Goal: Navigation & Orientation: Understand site structure

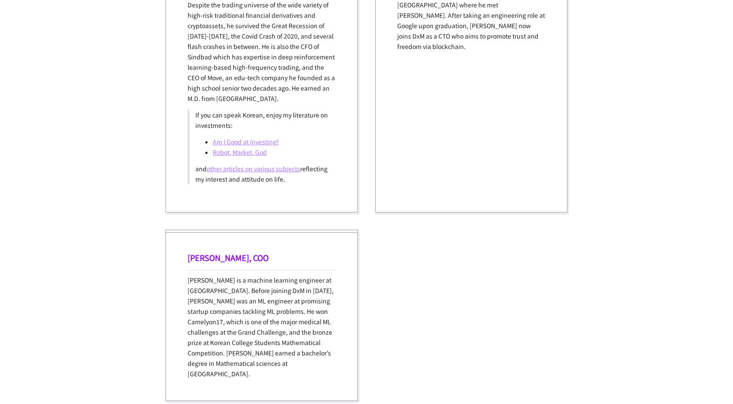
scroll to position [1170, 0]
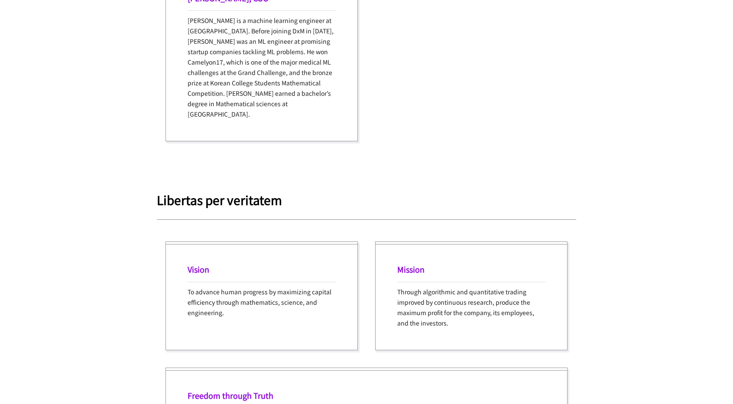
drag, startPoint x: 207, startPoint y: 121, endPoint x: 423, endPoint y: 144, distance: 217.0
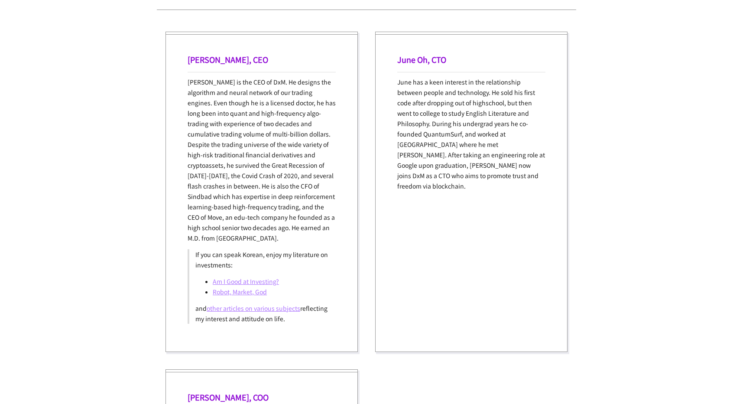
scroll to position [862, 0]
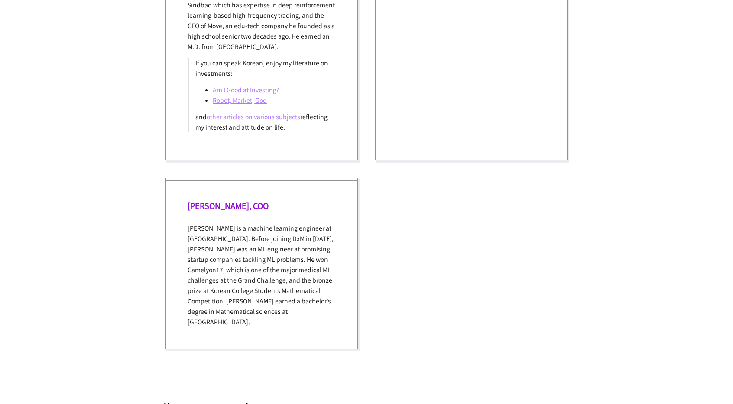
drag, startPoint x: 525, startPoint y: 142, endPoint x: 518, endPoint y: 210, distance: 68.3
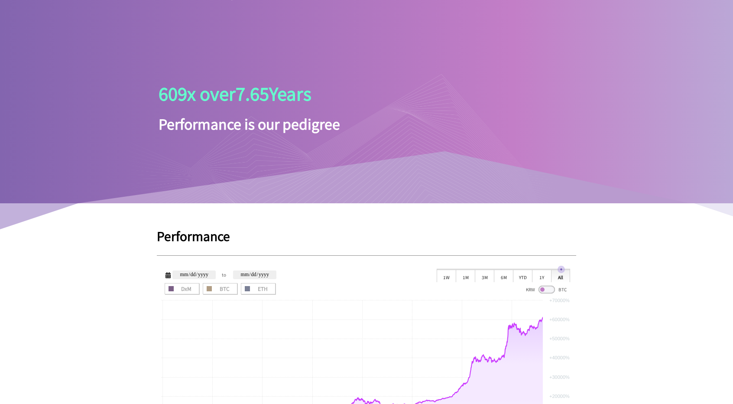
scroll to position [0, 0]
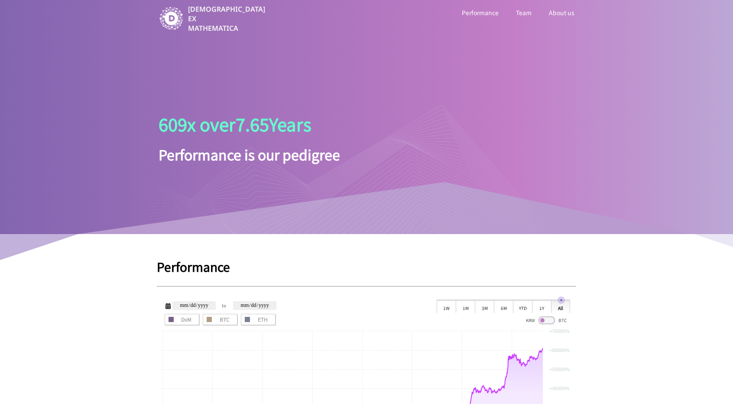
click at [526, 16] on link "Team" at bounding box center [523, 12] width 19 height 11
click at [221, 25] on p "[DEMOGRAPHIC_DATA] EX MATHEMATICA" at bounding box center [227, 18] width 79 height 29
click at [561, 14] on link "About us" at bounding box center [561, 12] width 29 height 11
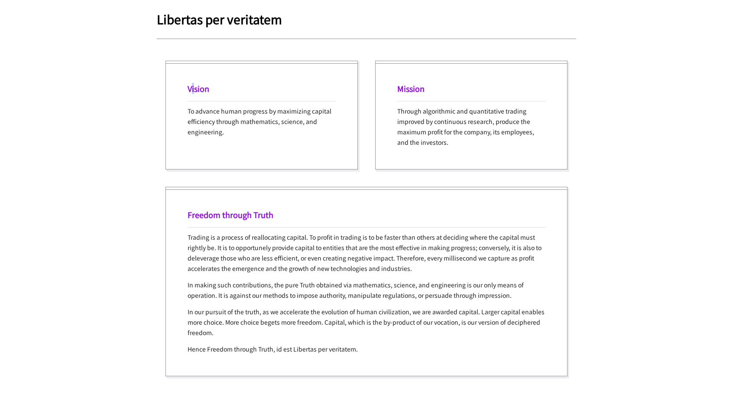
click at [193, 83] on h1 "Vision" at bounding box center [262, 88] width 148 height 11
click at [432, 83] on h1 "Mission" at bounding box center [471, 88] width 148 height 11
drag, startPoint x: 253, startPoint y: 210, endPoint x: 253, endPoint y: 242, distance: 32.5
click at [252, 210] on div "Freedom through Truth Trading is a process of reallocating capital. To profit i…" at bounding box center [367, 281] width 402 height 189
drag, startPoint x: 262, startPoint y: 271, endPoint x: 263, endPoint y: 275, distance: 4.5
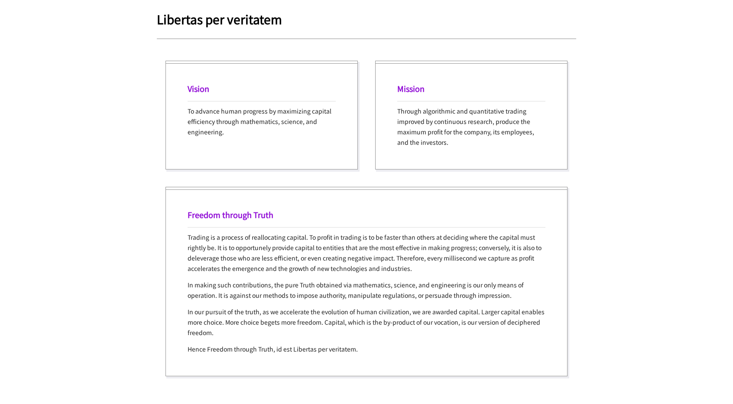
click at [262, 279] on p "In making such contributions, the pure Truth obtained via mathematics, science,…" at bounding box center [367, 289] width 358 height 21
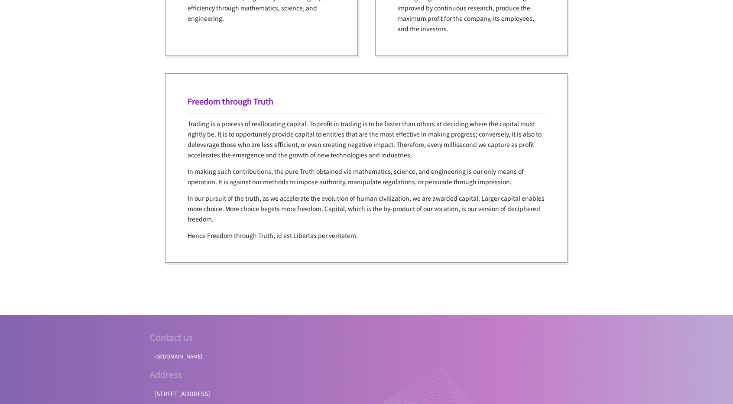
scroll to position [1708, 0]
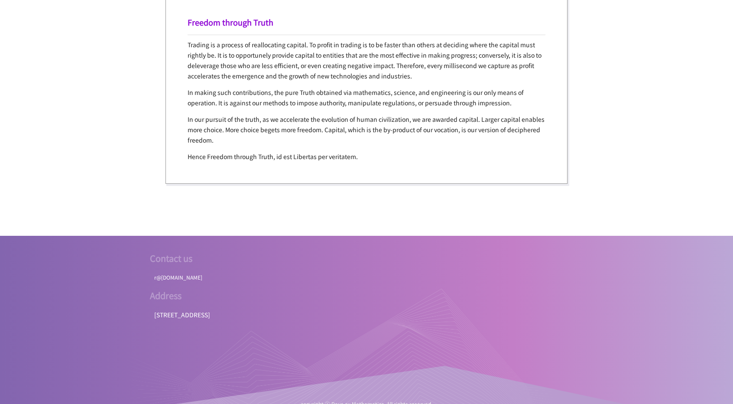
drag, startPoint x: 193, startPoint y: 302, endPoint x: 371, endPoint y: 308, distance: 177.7
click at [350, 308] on div at bounding box center [344, 353] width 433 height 130
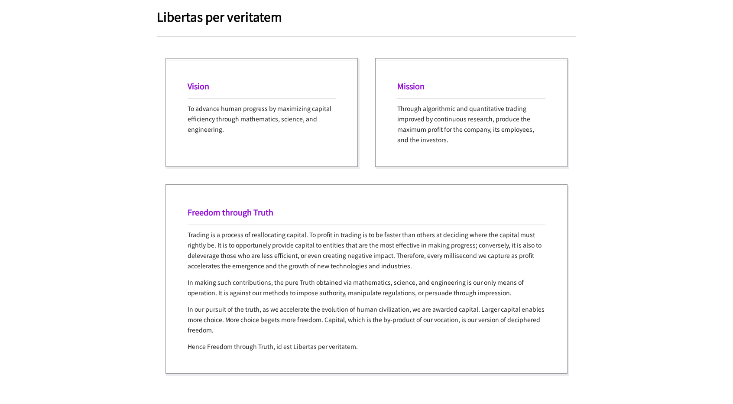
drag, startPoint x: 387, startPoint y: 346, endPoint x: 404, endPoint y: 176, distance: 170.6
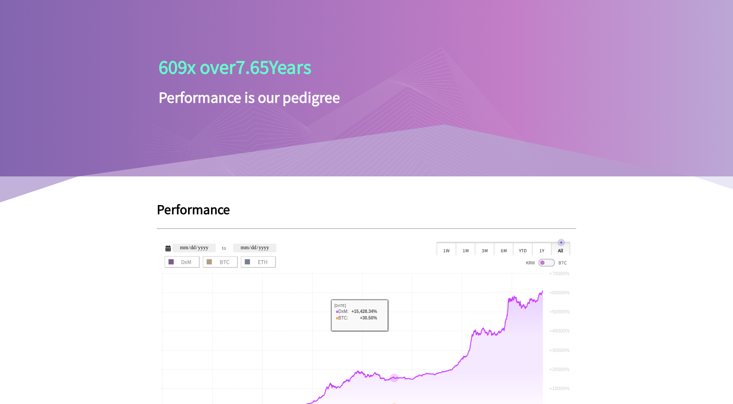
scroll to position [0, 0]
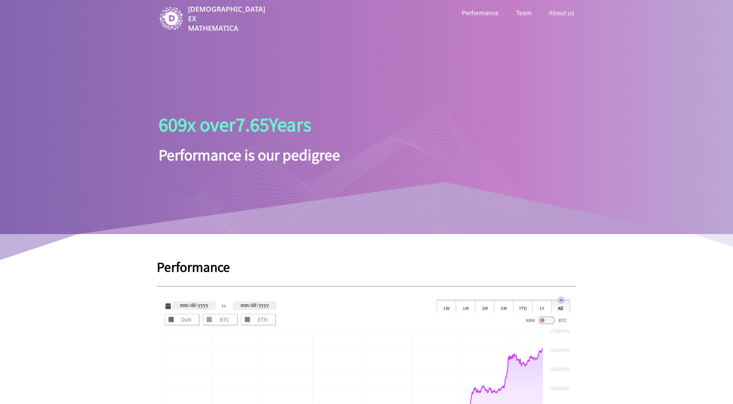
click at [493, 12] on link "Performance" at bounding box center [480, 12] width 40 height 11
